Goal: Task Accomplishment & Management: Use online tool/utility

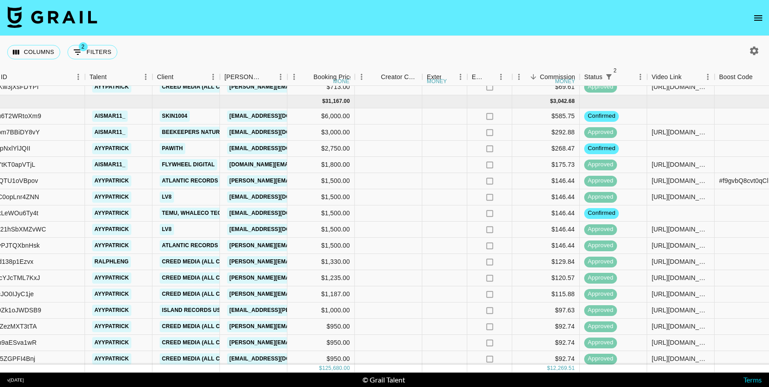
scroll to position [260, 214]
click at [676, 146] on div at bounding box center [680, 148] width 67 height 16
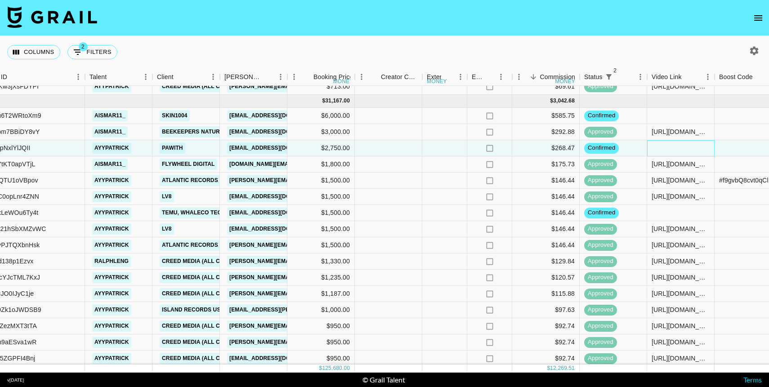
click at [676, 146] on div at bounding box center [680, 148] width 67 height 16
type input "[URL][DOMAIN_NAME]"
click at [732, 144] on div at bounding box center [747, 148] width 67 height 16
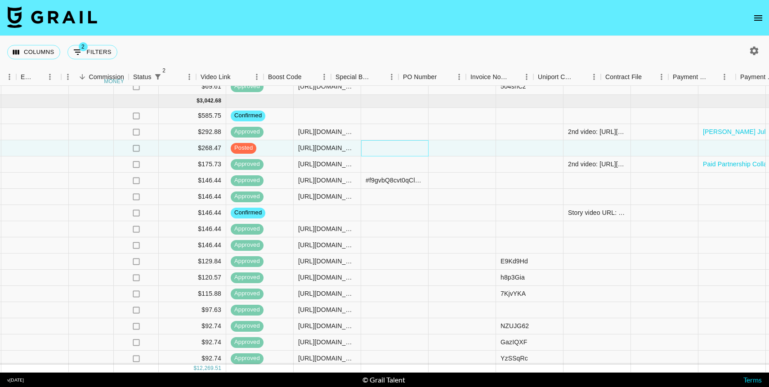
scroll to position [260, 802]
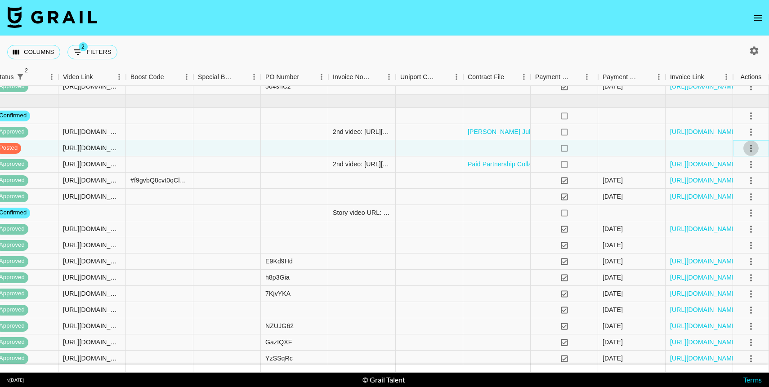
click at [747, 149] on icon "select merge strategy" at bounding box center [750, 148] width 11 height 11
click at [728, 229] on div "Approve" at bounding box center [730, 232] width 27 height 11
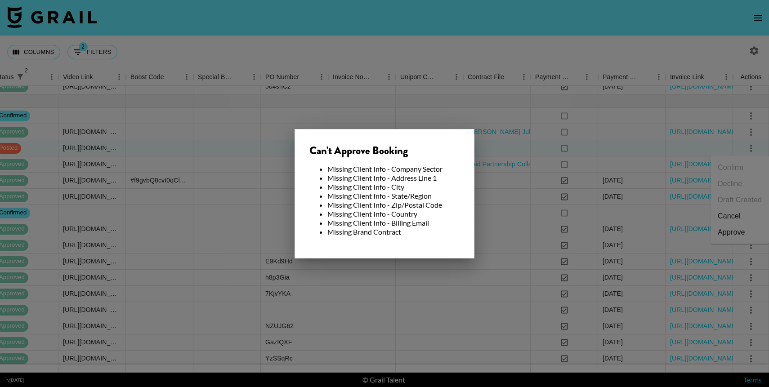
click at [507, 219] on div at bounding box center [384, 193] width 769 height 387
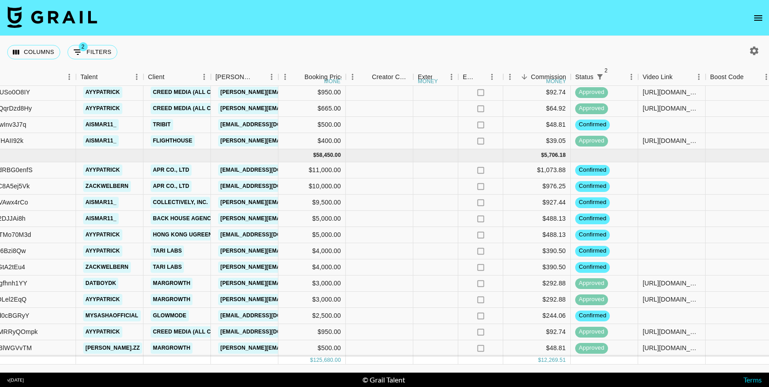
scroll to position [541, 223]
click at [668, 253] on div at bounding box center [671, 252] width 67 height 16
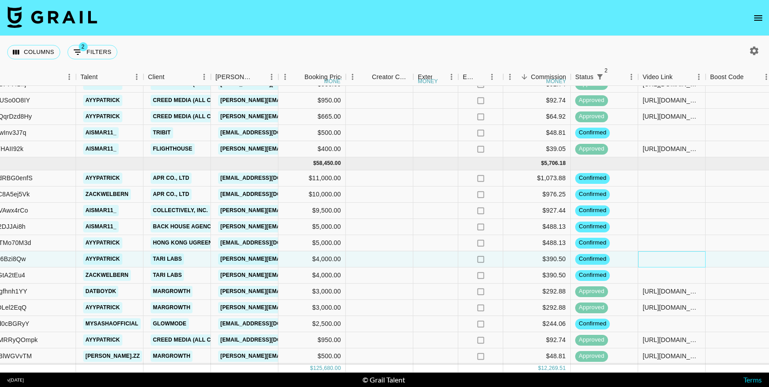
scroll to position [534, 223]
click at [668, 253] on div at bounding box center [671, 259] width 67 height 16
type input "[URL][DOMAIN_NAME]"
click at [720, 260] on div at bounding box center [738, 259] width 67 height 16
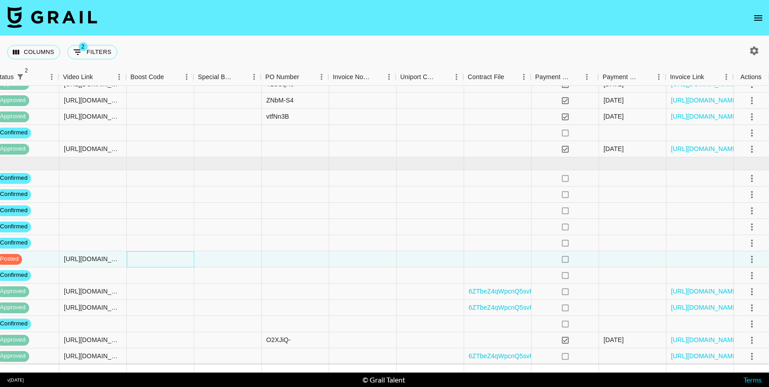
scroll to position [534, 802]
click at [747, 259] on icon "select merge strategy" at bounding box center [750, 259] width 11 height 11
click at [735, 347] on div "Approve" at bounding box center [730, 343] width 27 height 11
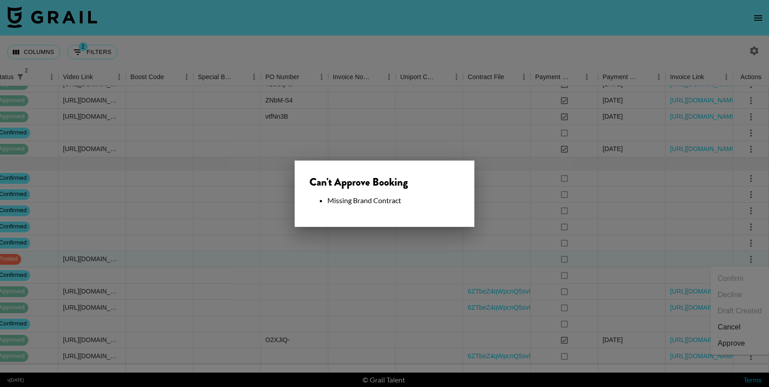
click at [487, 266] on div at bounding box center [384, 193] width 769 height 387
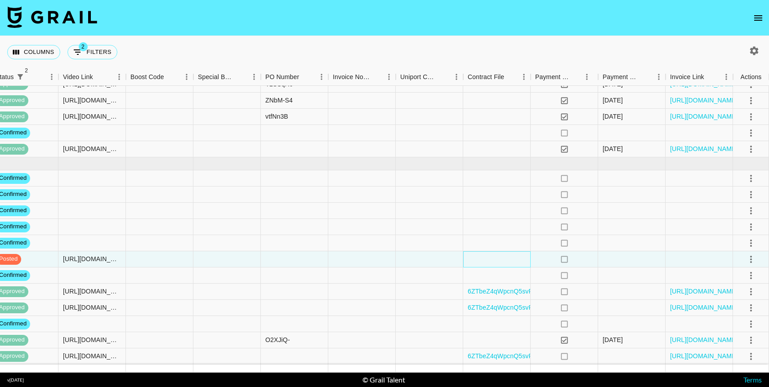
click at [487, 261] on div at bounding box center [496, 259] width 67 height 16
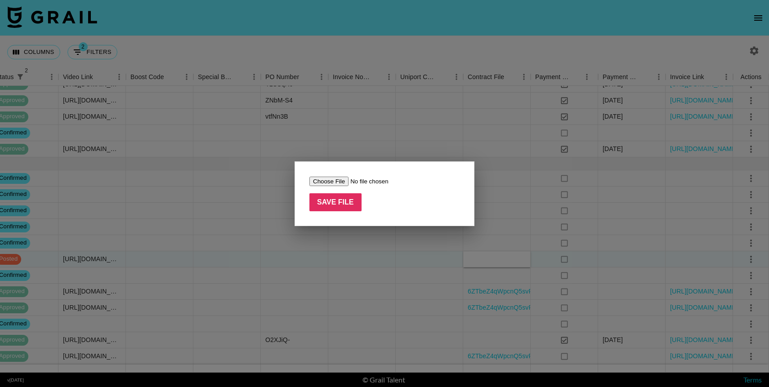
click at [261, 204] on div at bounding box center [384, 193] width 769 height 387
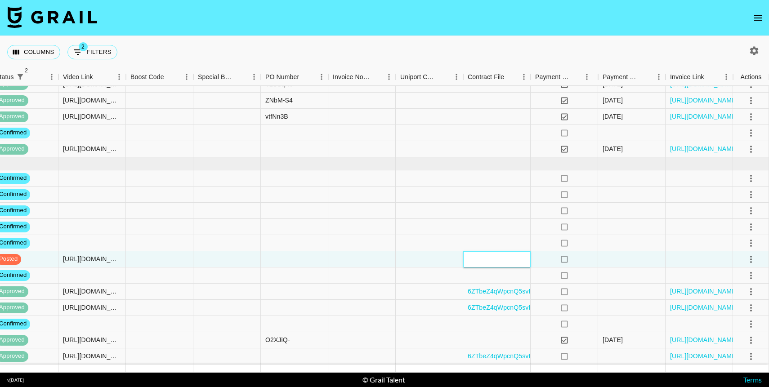
click at [482, 259] on div at bounding box center [496, 259] width 67 height 16
click at [629, 261] on div at bounding box center [631, 259] width 67 height 16
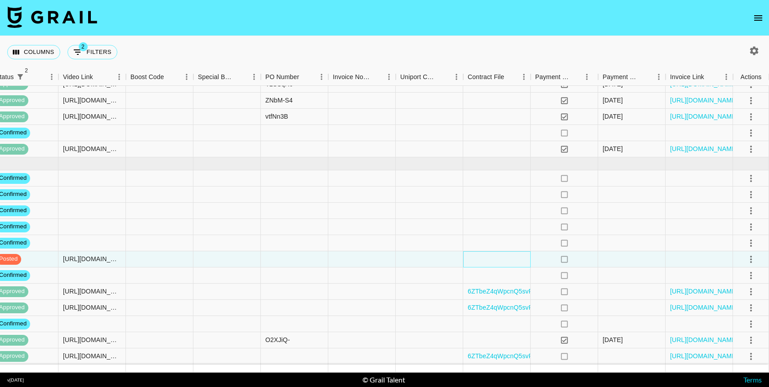
click at [501, 261] on div at bounding box center [496, 259] width 67 height 16
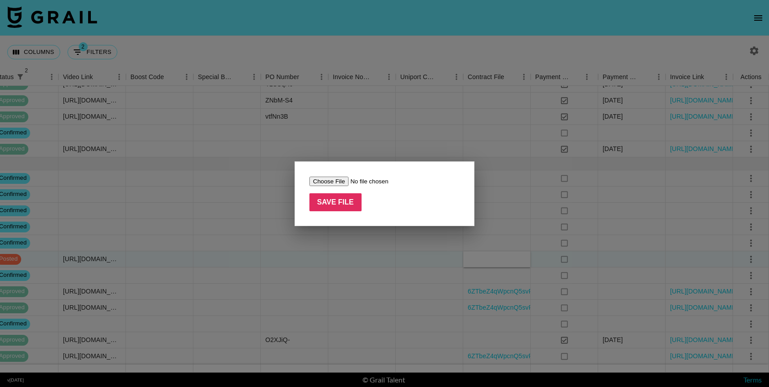
click at [322, 183] on input "file" at bounding box center [366, 181] width 114 height 9
type input "C:\fakepath\Complete_with_Docusign_Tari_Agreement_(1).pdf"
click at [340, 206] on input "Save File" at bounding box center [335, 202] width 52 height 18
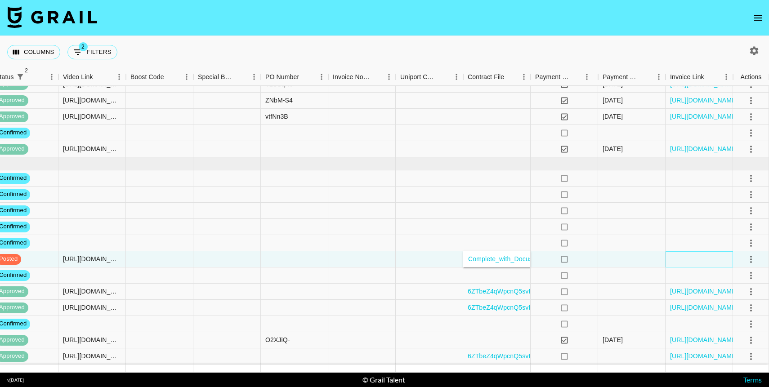
click at [704, 258] on div at bounding box center [698, 259] width 67 height 16
click at [751, 260] on icon "select merge strategy" at bounding box center [750, 259] width 11 height 11
click at [733, 346] on div "Approve" at bounding box center [730, 343] width 27 height 11
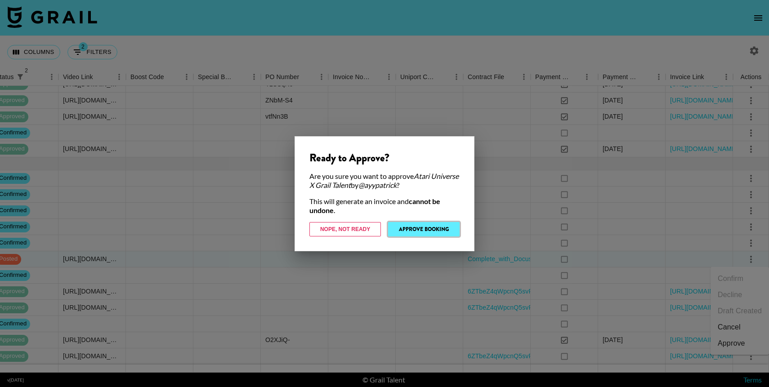
click at [431, 227] on button "Approve Booking" at bounding box center [423, 229] width 71 height 14
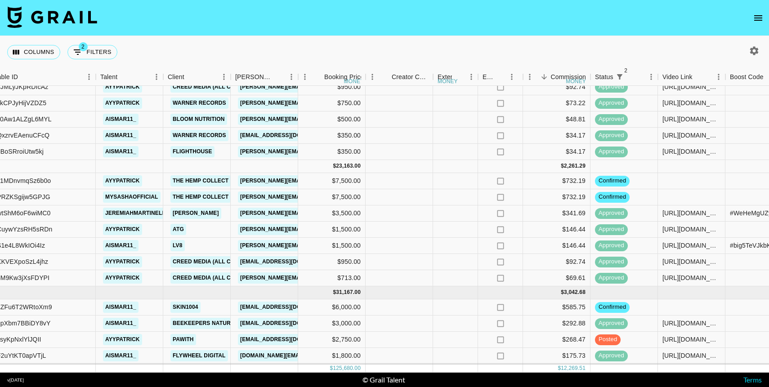
scroll to position [73, 203]
